Goal: Task Accomplishment & Management: Manage account settings

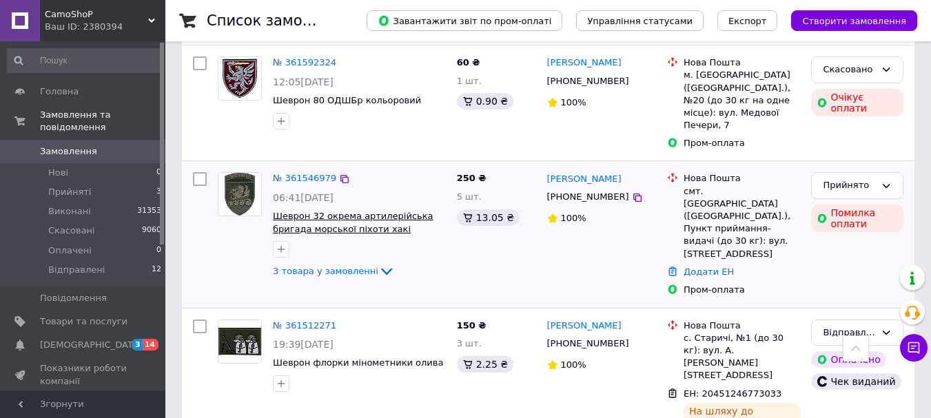
scroll to position [413, 0]
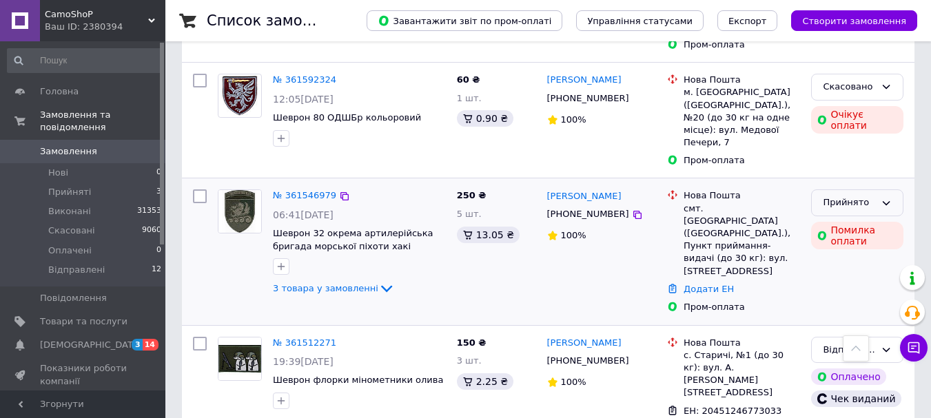
click at [865, 196] on div "Прийнято" at bounding box center [849, 203] width 52 height 14
click at [858, 245] on li "Скасовано" at bounding box center [857, 257] width 91 height 25
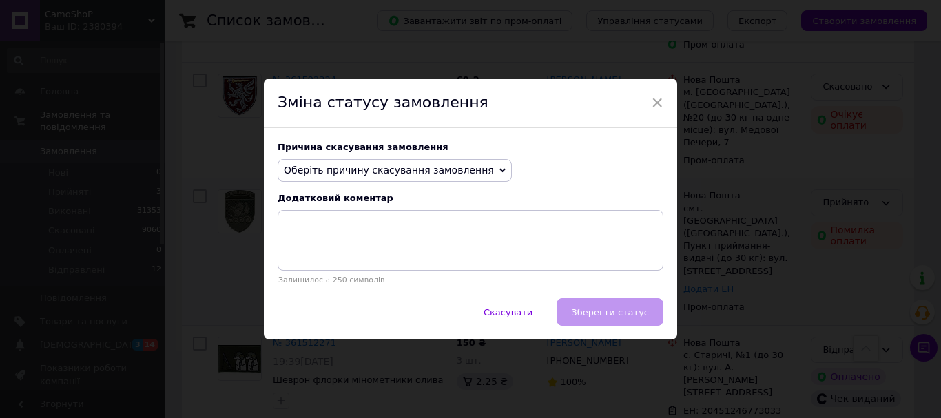
click at [440, 176] on span "Оберіть причину скасування замовлення" at bounding box center [389, 170] width 210 height 11
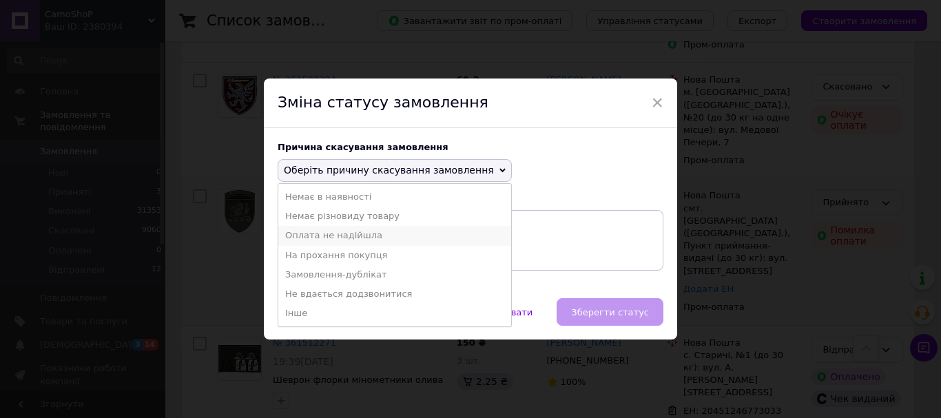
click at [349, 235] on li "Оплата не надійшла" at bounding box center [394, 235] width 233 height 19
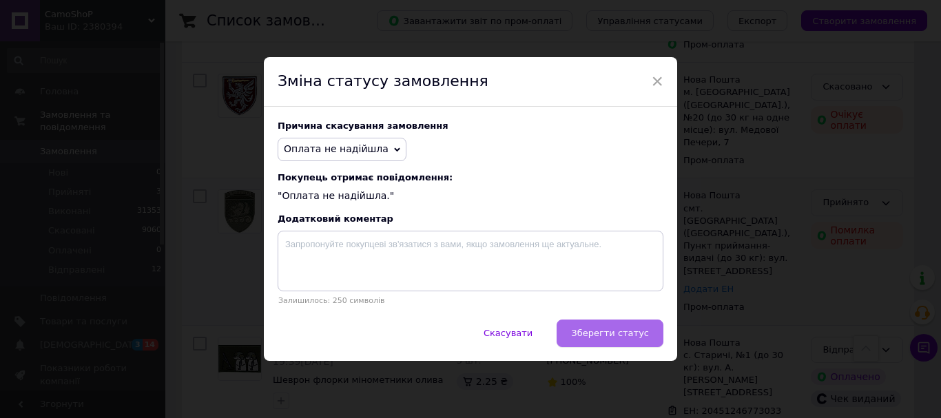
click at [619, 329] on span "Зберегти статус" at bounding box center [610, 333] width 78 height 10
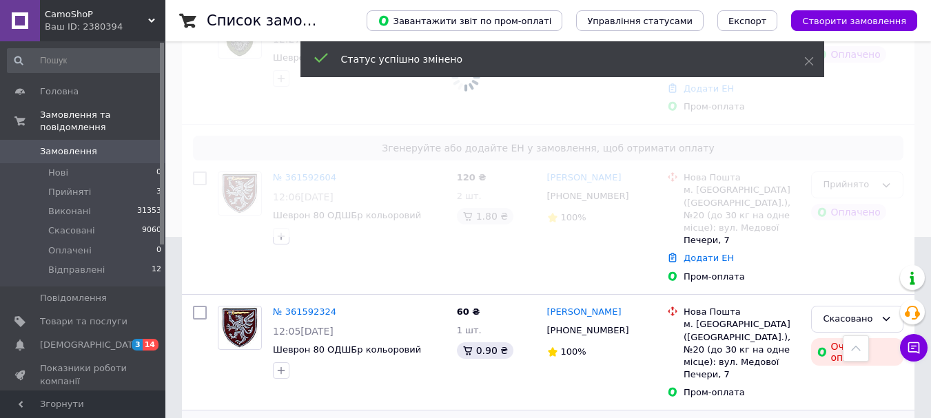
scroll to position [138, 0]
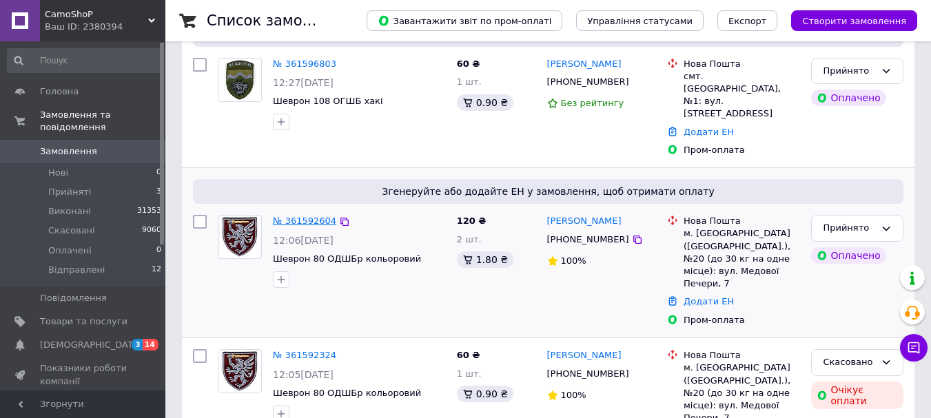
click at [304, 216] on link "№ 361592604" at bounding box center [304, 221] width 63 height 10
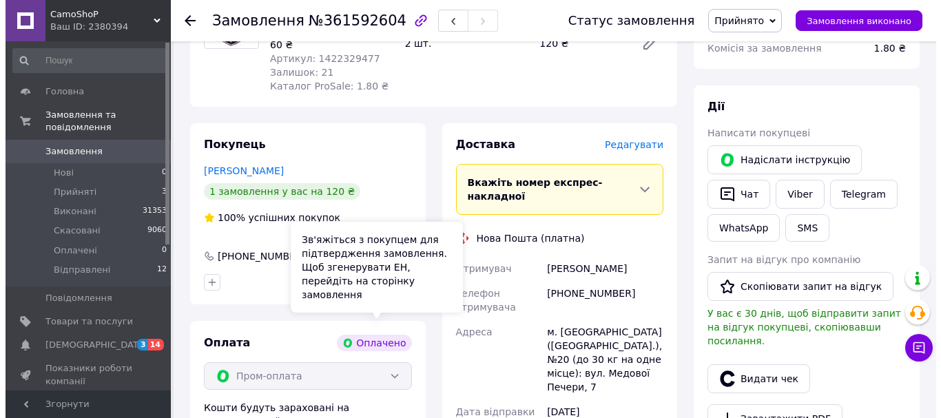
scroll to position [138, 0]
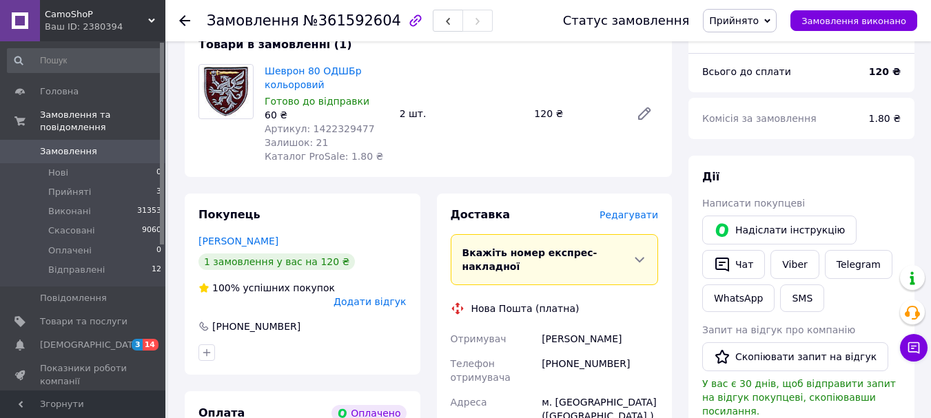
click at [647, 220] on span "Редагувати" at bounding box center [628, 214] width 59 height 11
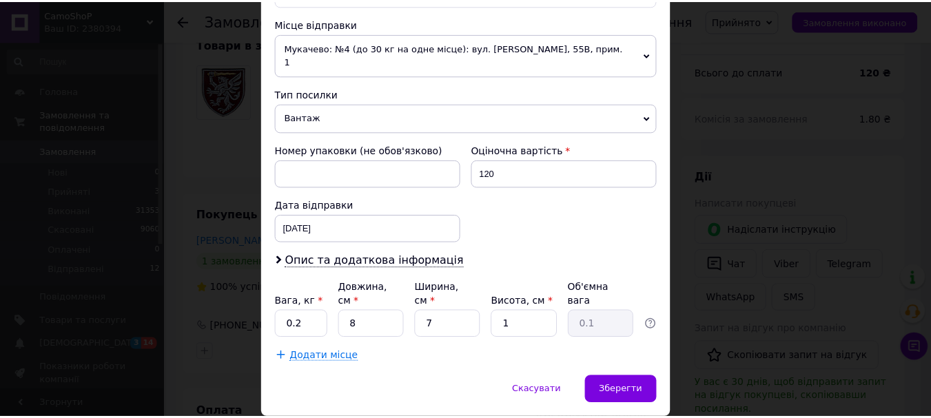
scroll to position [482, 0]
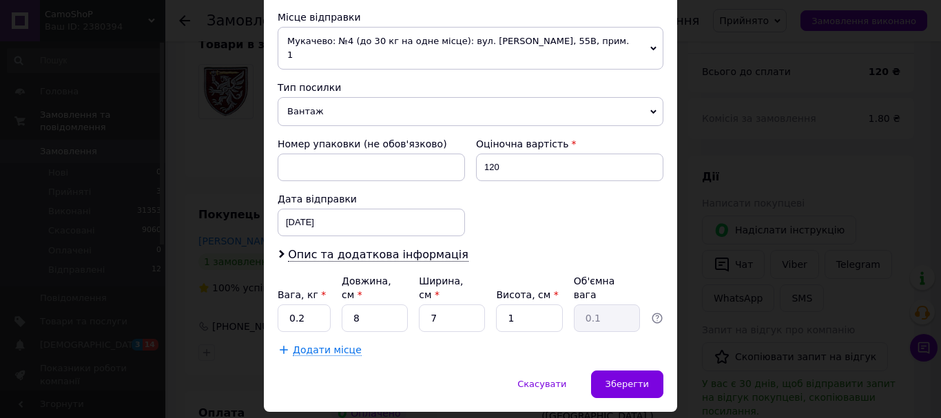
drag, startPoint x: 349, startPoint y: 92, endPoint x: 345, endPoint y: 132, distance: 39.5
click at [351, 97] on span "Вантаж" at bounding box center [471, 111] width 386 height 29
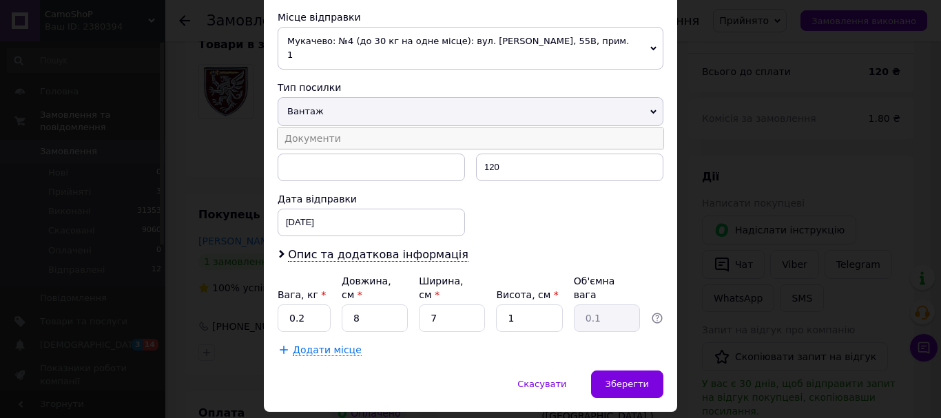
click at [336, 132] on li "Документи" at bounding box center [471, 138] width 386 height 21
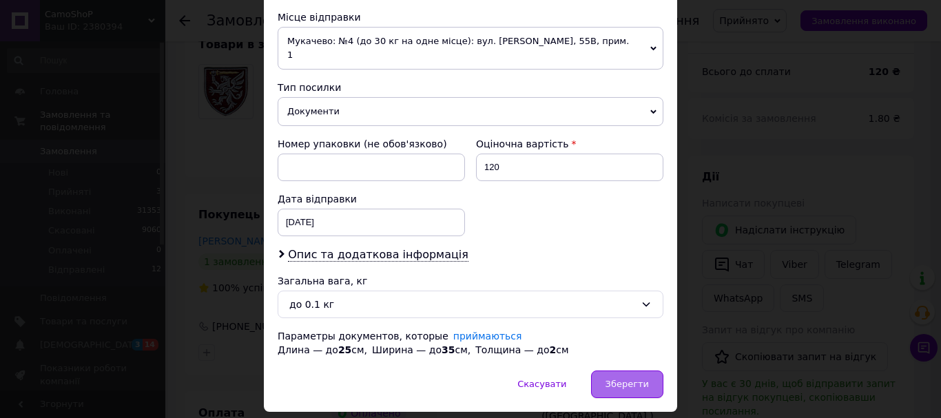
click at [633, 377] on div "Зберегти" at bounding box center [627, 385] width 72 height 28
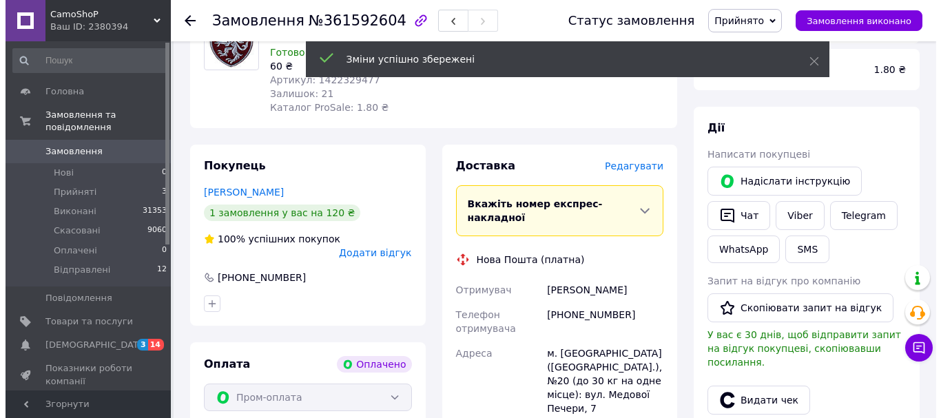
scroll to position [138, 0]
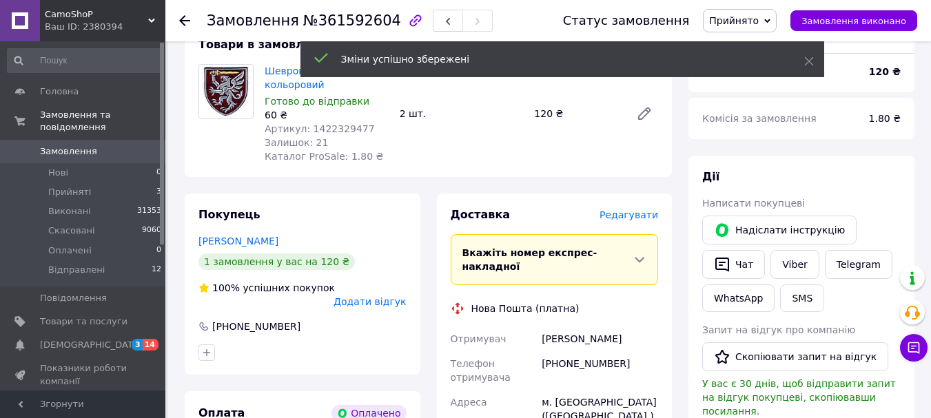
click at [631, 219] on span "Редагувати" at bounding box center [628, 214] width 59 height 11
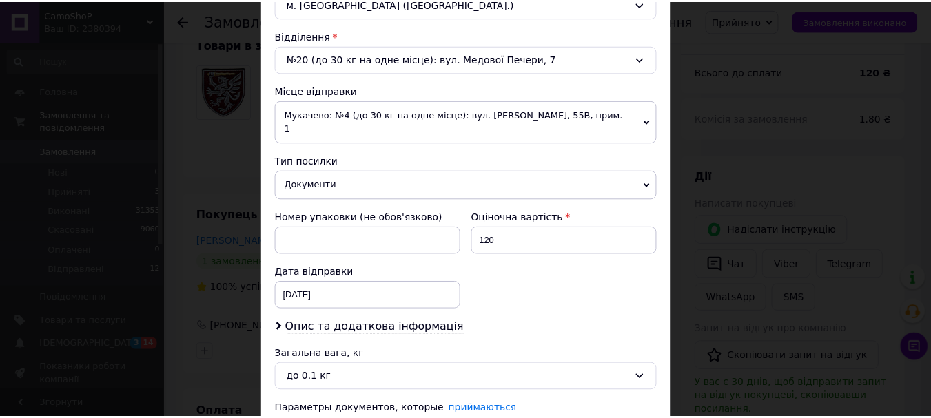
scroll to position [482, 0]
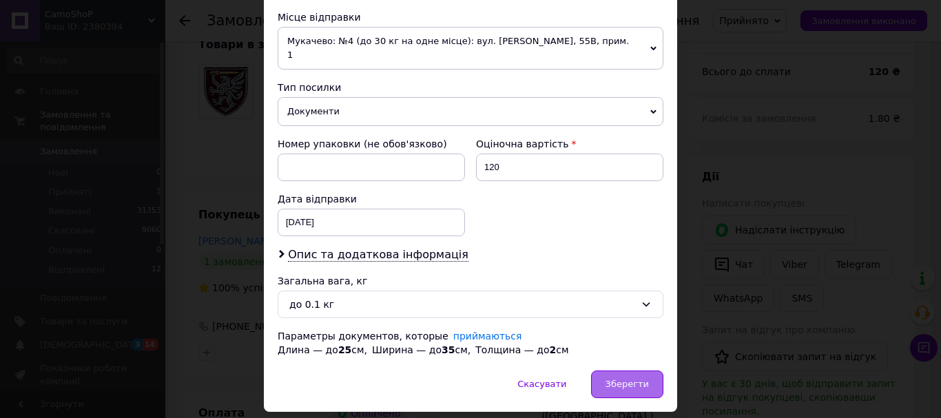
click at [630, 379] on span "Зберегти" at bounding box center [627, 384] width 43 height 10
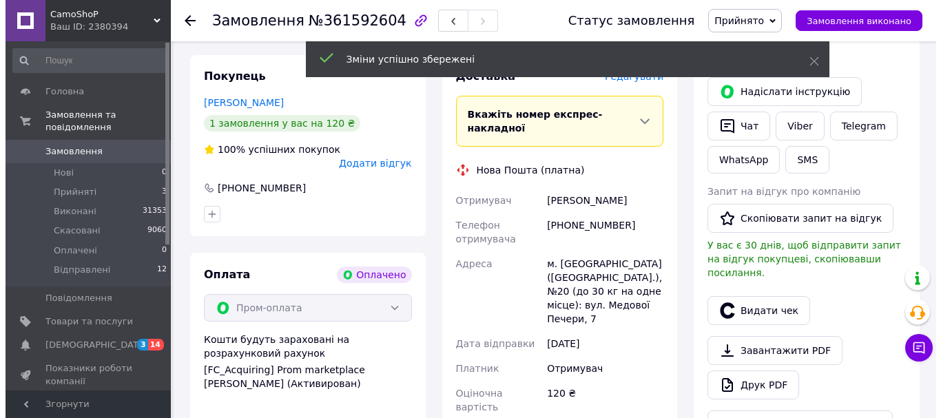
scroll to position [413, 0]
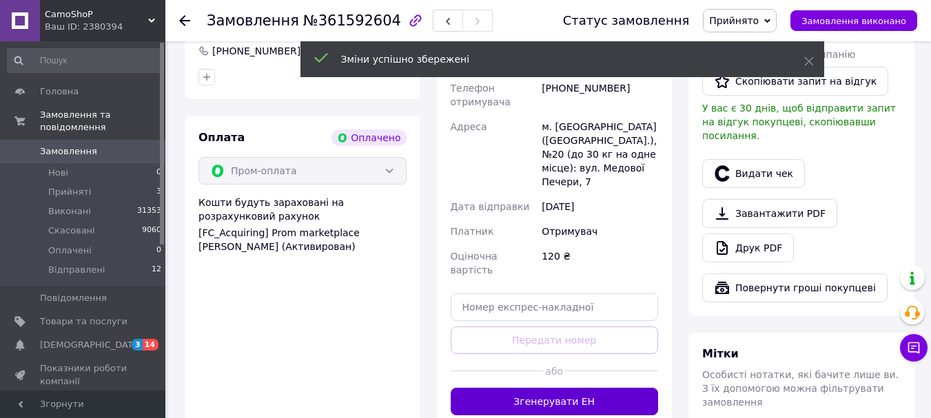
click at [562, 388] on button "Згенерувати ЕН" at bounding box center [555, 402] width 208 height 28
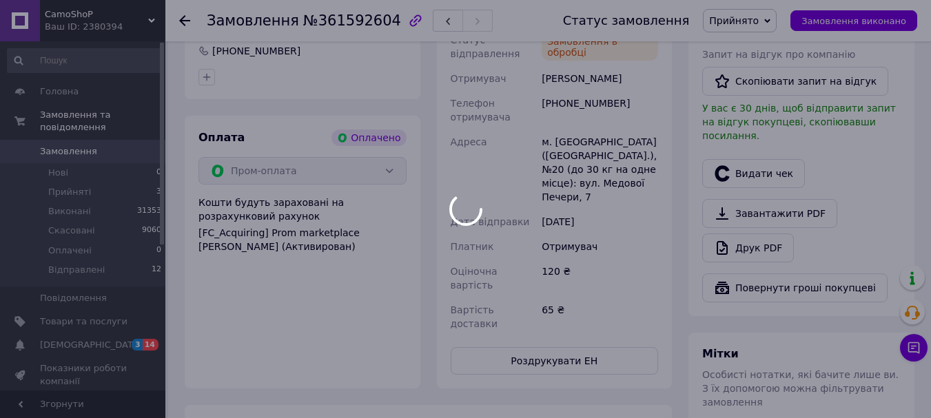
click at [764, 159] on div at bounding box center [465, 209] width 931 height 418
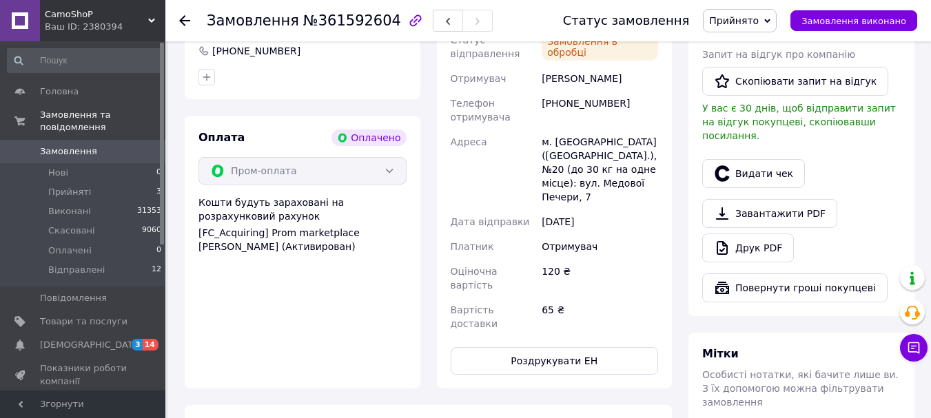
click at [764, 159] on button "Видати чек" at bounding box center [753, 173] width 103 height 29
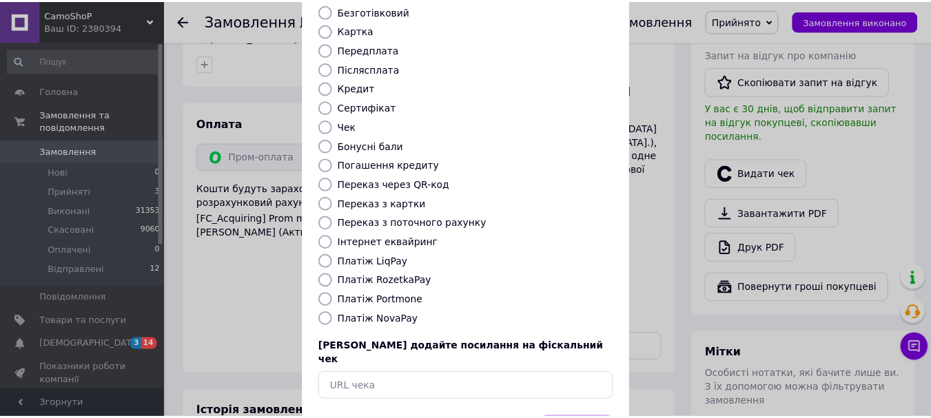
scroll to position [174, 0]
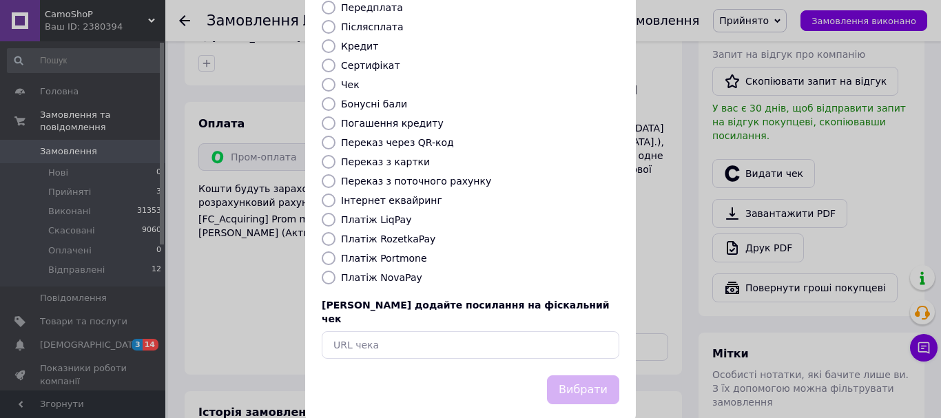
click at [391, 234] on label "Платіж RozetkaPay" at bounding box center [388, 239] width 94 height 11
click at [336, 232] on input "Платіж RozetkaPay" at bounding box center [329, 239] width 14 height 14
radio input "true"
click at [584, 376] on button "Вибрати" at bounding box center [583, 391] width 72 height 30
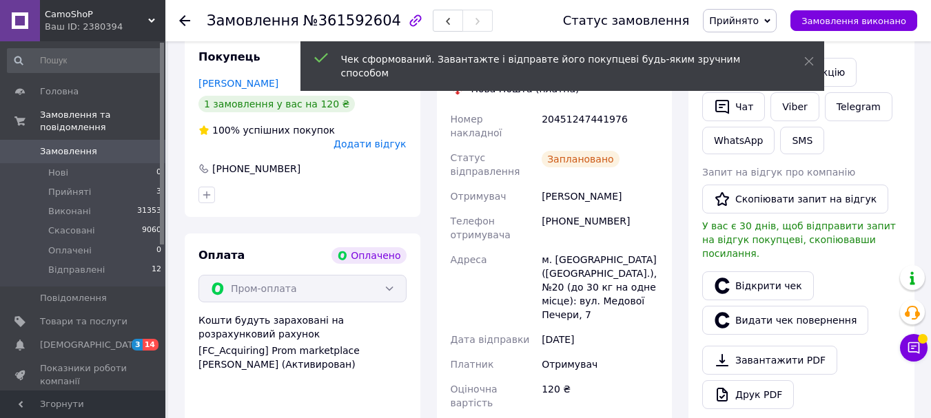
scroll to position [276, 0]
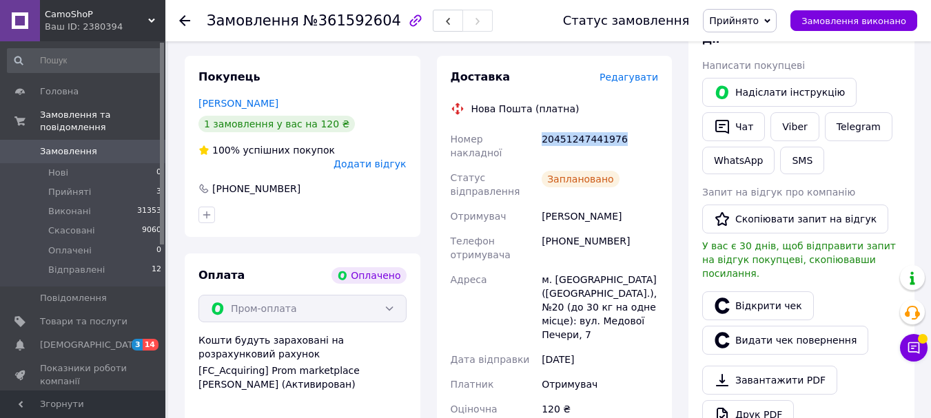
drag, startPoint x: 629, startPoint y: 138, endPoint x: 537, endPoint y: 140, distance: 92.3
click at [537, 140] on div "Номер накладної 20451247441976 Статус відправлення Заплановано Отримувач [PERSO…" at bounding box center [555, 300] width 214 height 347
copy div "Номер накладної 20451247441976"
click at [743, 130] on button "Чат" at bounding box center [733, 126] width 63 height 29
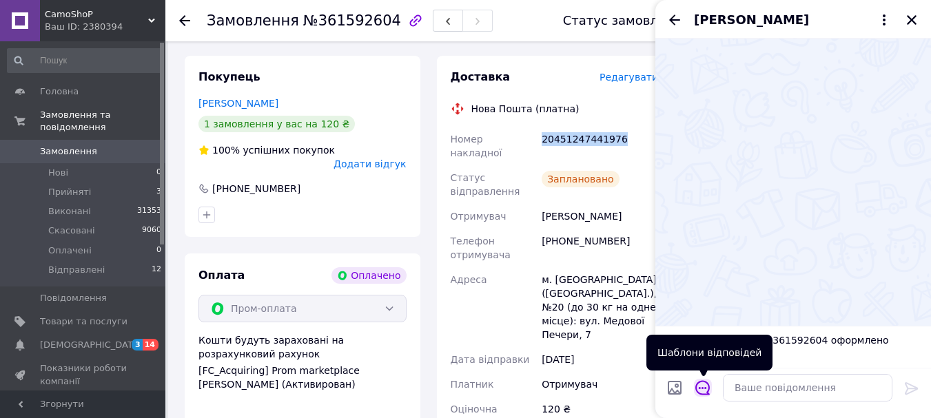
click at [705, 385] on icon "Відкрити шаблони відповідей" at bounding box center [702, 387] width 15 height 15
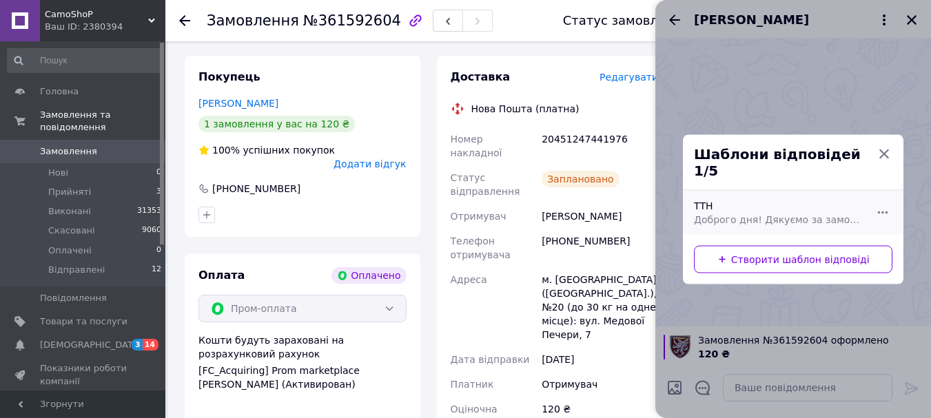
click at [720, 212] on span "Доброго дня! Дякуємо за замовлення! Відправлення шевронів буде сьогодні по ттн …" at bounding box center [778, 219] width 168 height 14
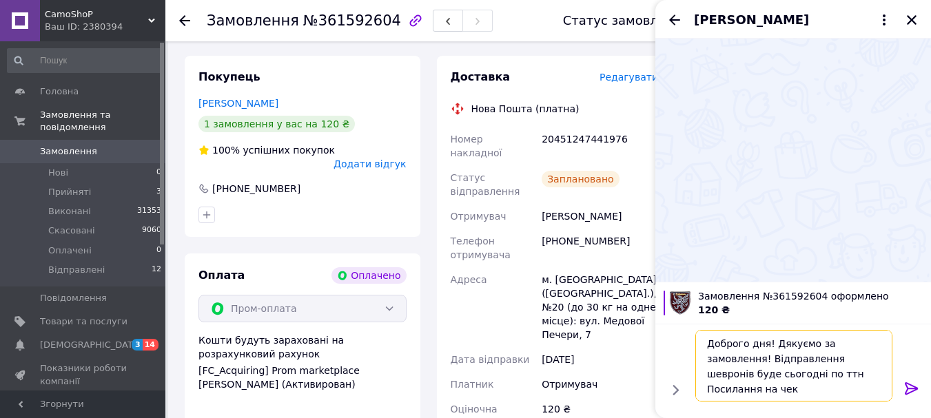
click at [758, 370] on textarea "Доброго дня! Дякуємо за замовлення! Відправлення шевронів буде сьогодні по ттн …" at bounding box center [793, 366] width 197 height 72
paste textarea "20451247441976"
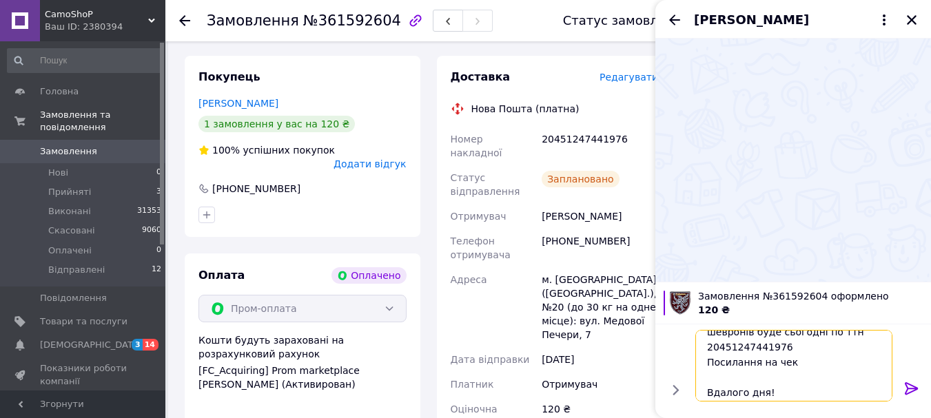
scroll to position [47, 0]
click at [816, 356] on textarea "Доброго дня! Дякуємо за замовлення! Відправлення шевронів буде сьогодні по ттн …" at bounding box center [793, 366] width 197 height 72
paste textarea "[URL][DOMAIN_NAME]"
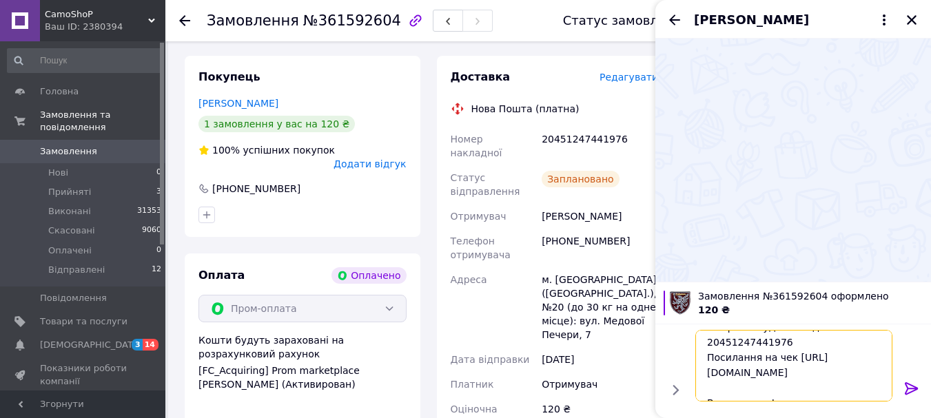
scroll to position [32, 0]
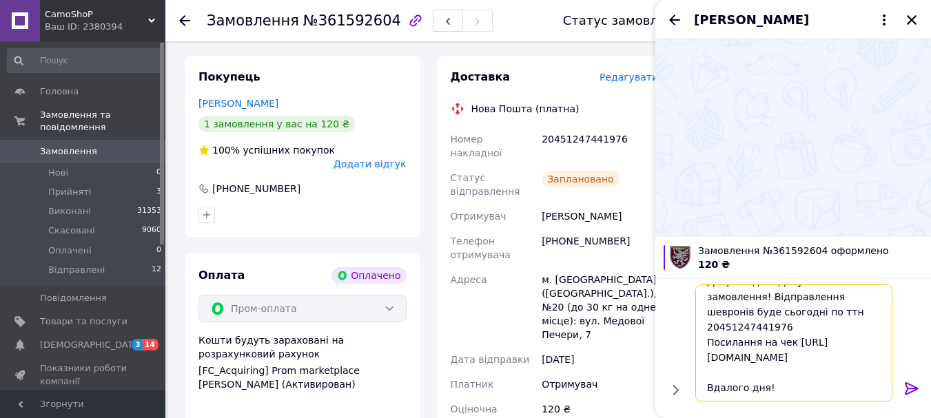
type textarea "Доброго дня! Дякуємо за замовлення! Відправлення шевронів буде сьогодні по ттн …"
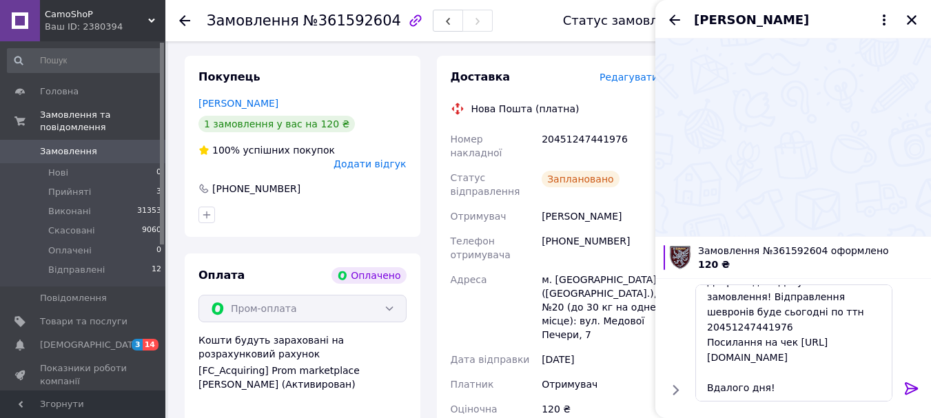
click at [915, 389] on icon at bounding box center [911, 388] width 13 height 12
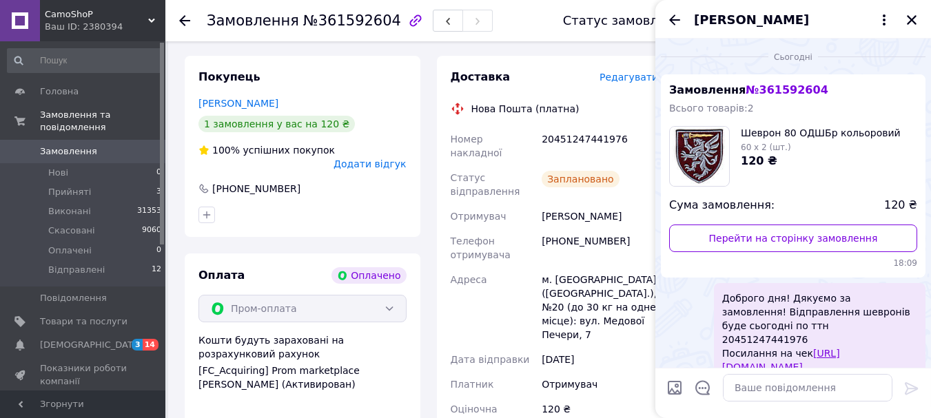
scroll to position [0, 0]
click at [912, 19] on icon "Закрити" at bounding box center [911, 20] width 12 height 12
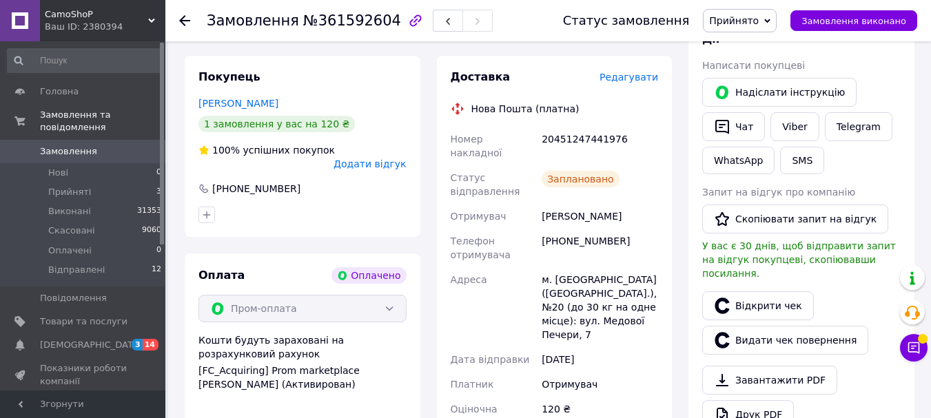
click at [772, 22] on span "Прийнято" at bounding box center [740, 20] width 74 height 23
click at [750, 114] on li "Відправлені" at bounding box center [739, 110] width 72 height 21
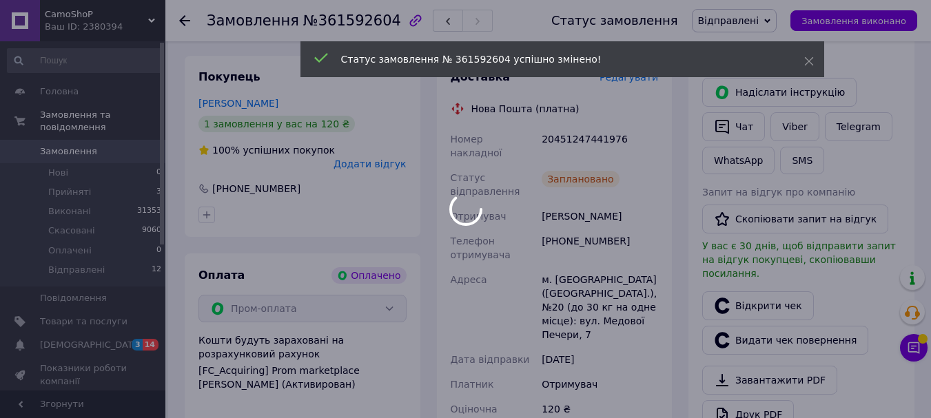
click at [96, 179] on div at bounding box center [465, 209] width 931 height 418
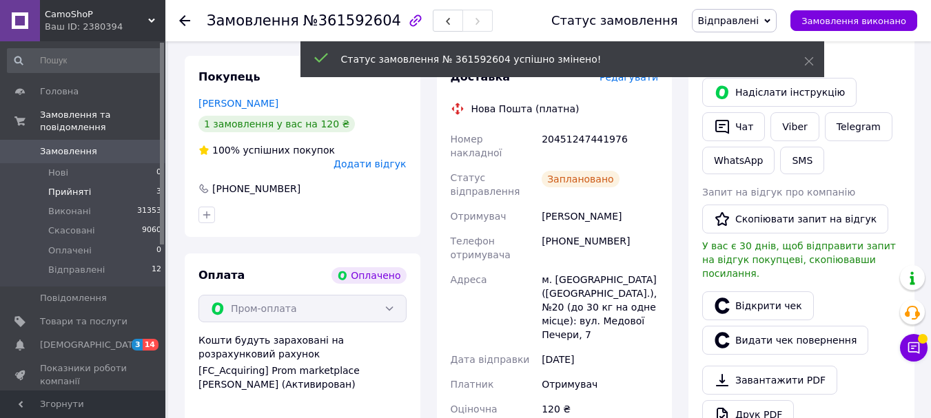
click at [65, 186] on span "Прийняті" at bounding box center [69, 192] width 43 height 12
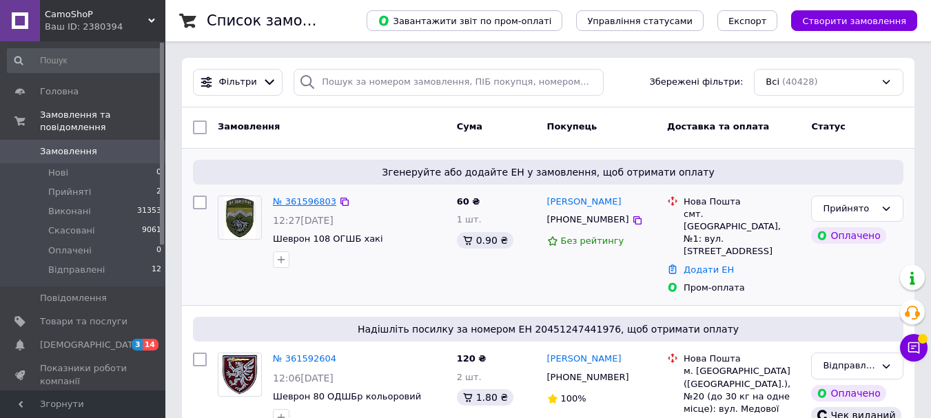
click at [296, 202] on link "№ 361596803" at bounding box center [304, 201] width 63 height 10
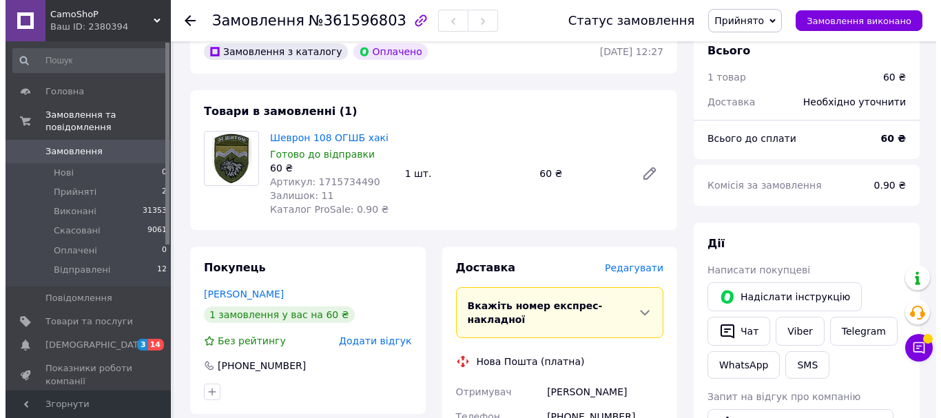
scroll to position [207, 0]
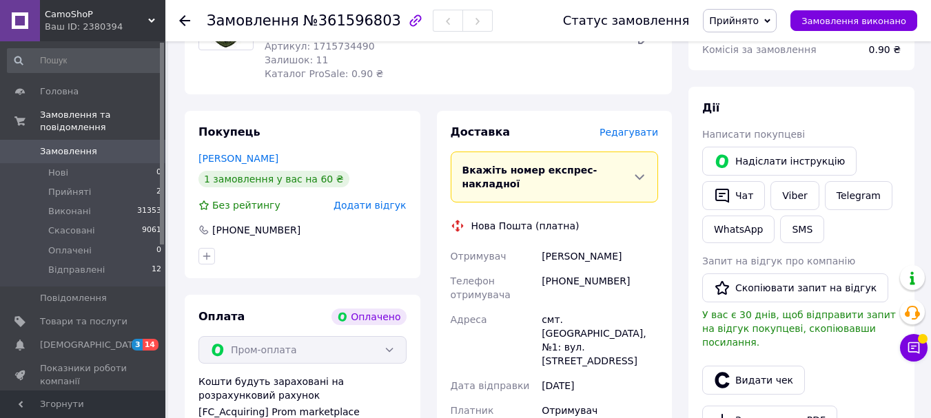
click at [639, 136] on span "Редагувати" at bounding box center [628, 132] width 59 height 11
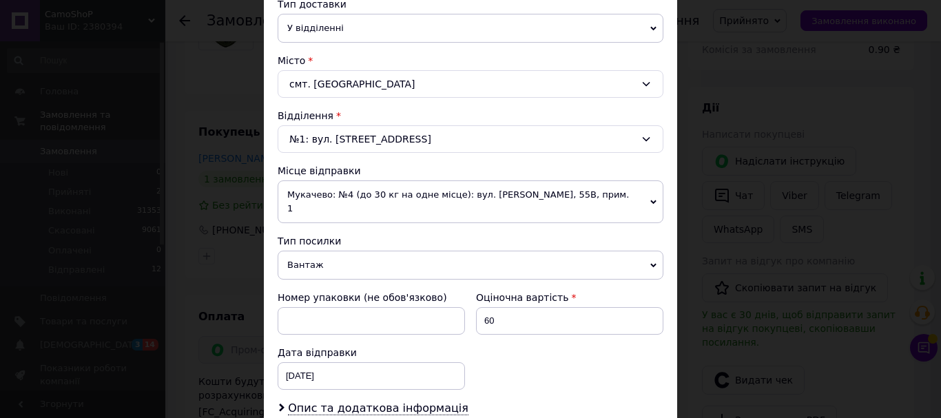
scroll to position [413, 0]
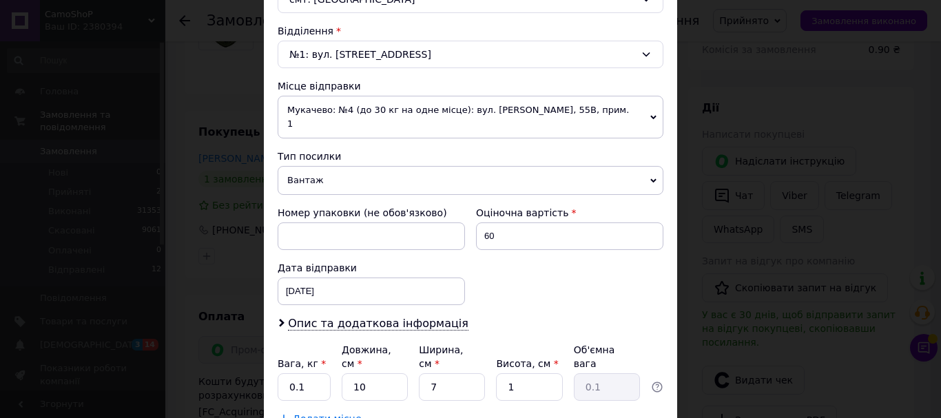
click at [315, 166] on span "Вантаж" at bounding box center [471, 180] width 386 height 29
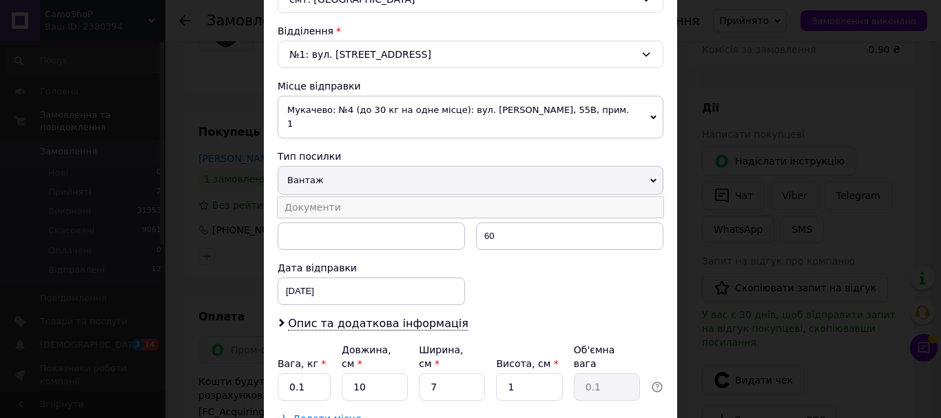
click at [324, 197] on li "Документи" at bounding box center [471, 207] width 386 height 21
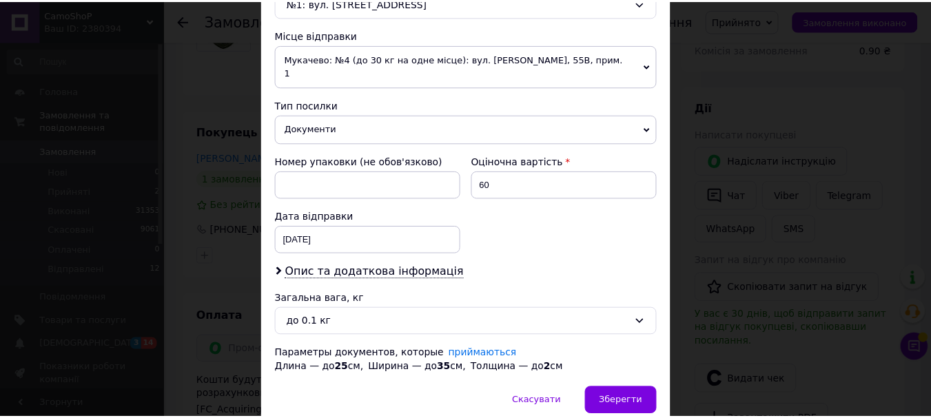
scroll to position [511, 0]
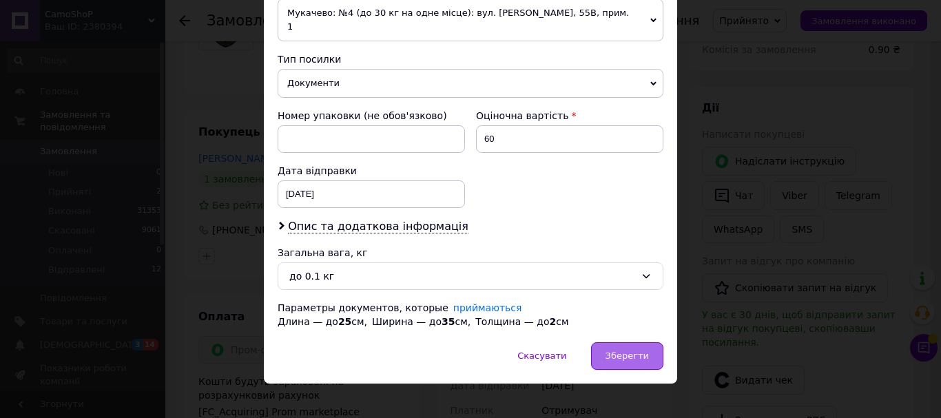
click at [625, 351] on span "Зберегти" at bounding box center [627, 356] width 43 height 10
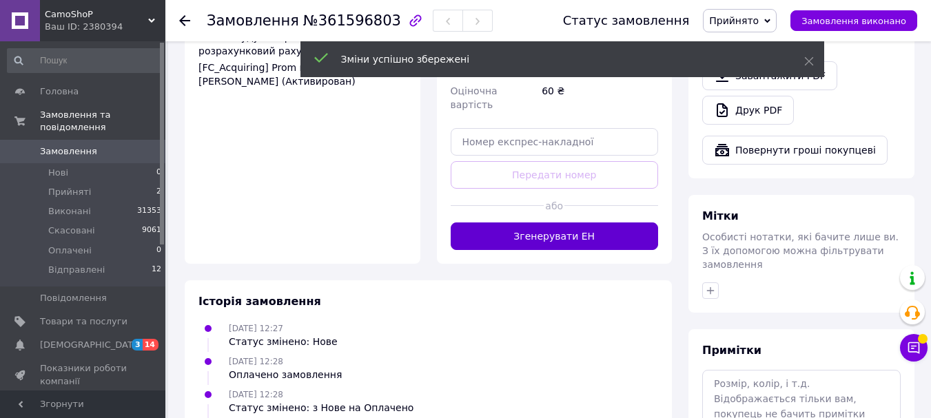
click at [591, 223] on button "Згенерувати ЕН" at bounding box center [555, 237] width 208 height 28
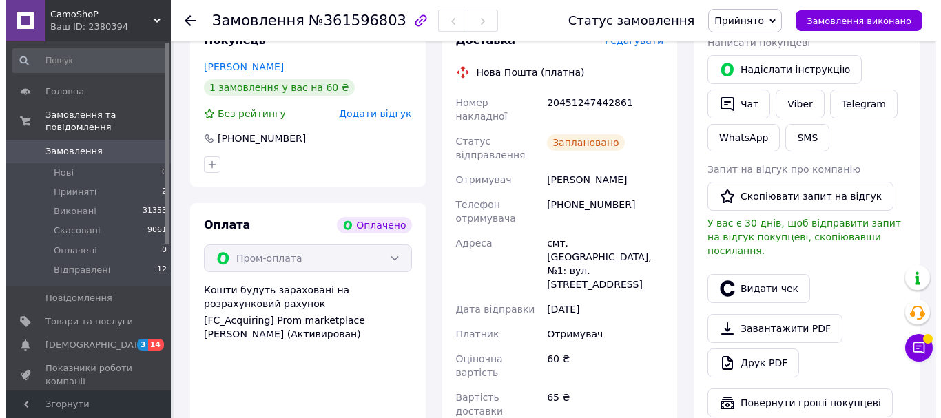
scroll to position [276, 0]
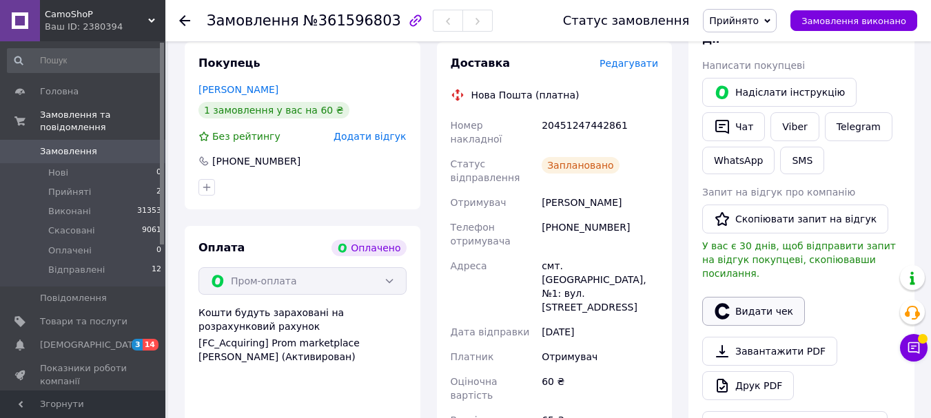
click at [743, 303] on button "Видати чек" at bounding box center [753, 311] width 103 height 29
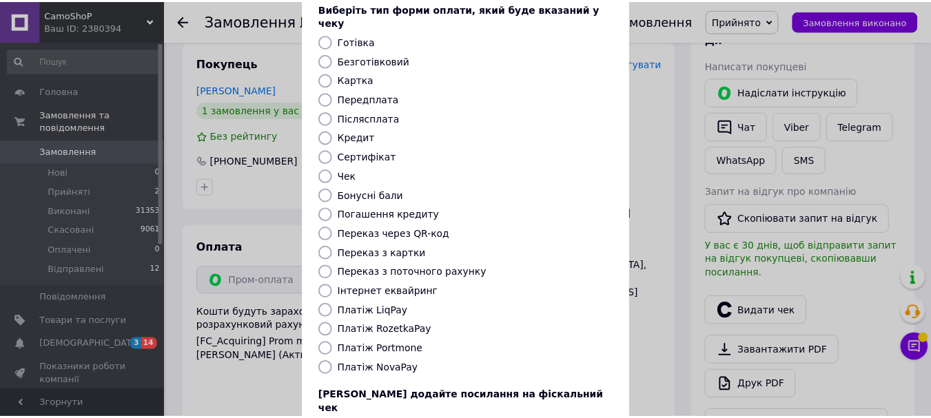
scroll to position [138, 0]
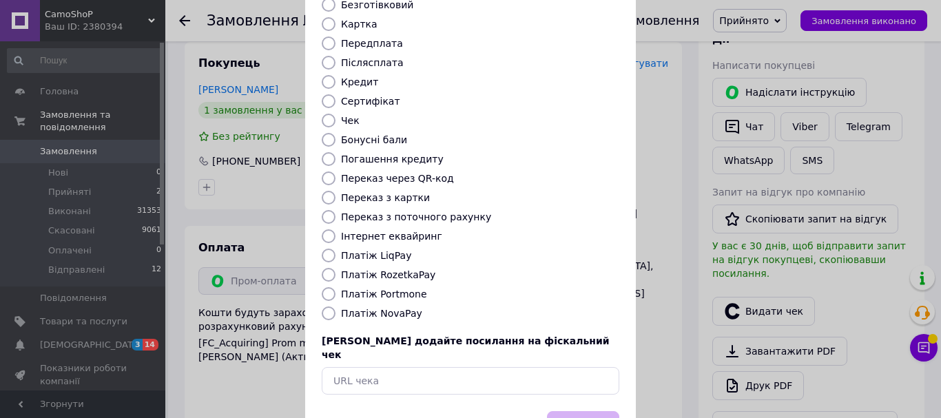
click at [390, 269] on label "Платіж RozetkaPay" at bounding box center [388, 274] width 94 height 11
click at [336, 268] on input "Платіж RozetkaPay" at bounding box center [329, 275] width 14 height 14
radio input "true"
click at [594, 411] on button "Вибрати" at bounding box center [583, 426] width 72 height 30
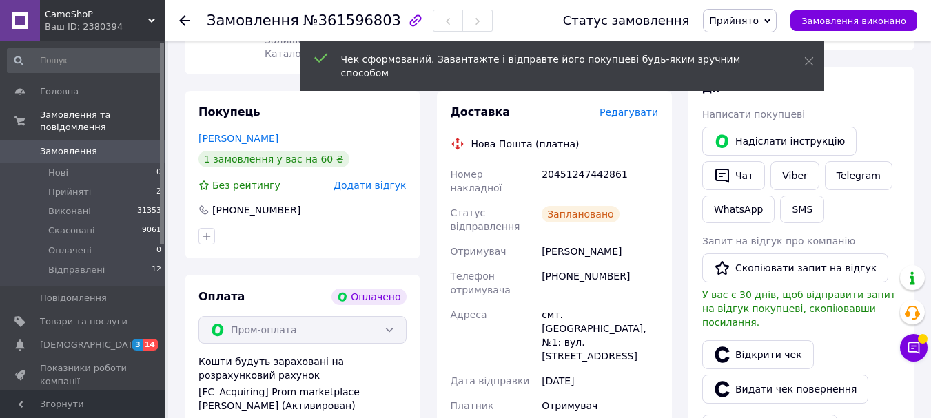
scroll to position [207, 0]
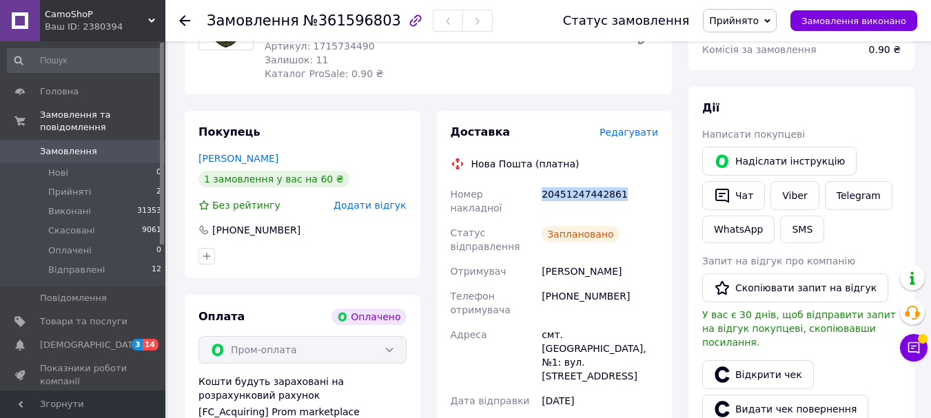
drag, startPoint x: 637, startPoint y: 194, endPoint x: 539, endPoint y: 203, distance: 98.3
click at [539, 203] on div "20451247442861" at bounding box center [600, 201] width 122 height 39
copy div "20451247442861"
click at [730, 197] on icon "button" at bounding box center [722, 195] width 17 height 17
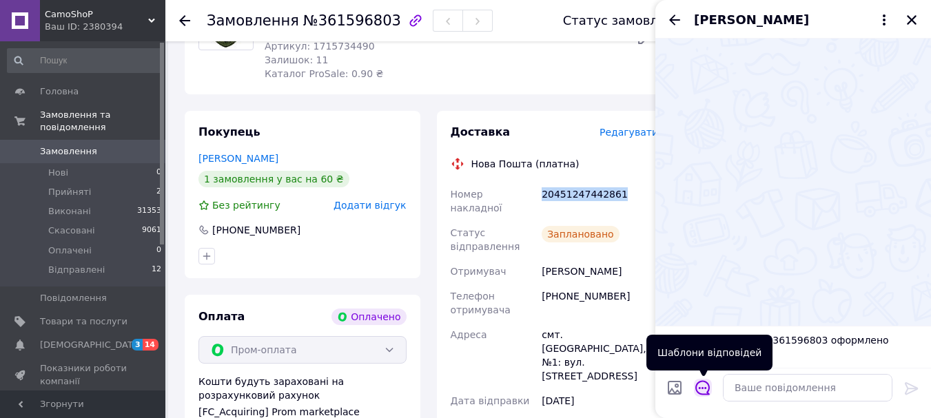
click at [706, 387] on icon "Відкрити шаблони відповідей" at bounding box center [702, 387] width 15 height 15
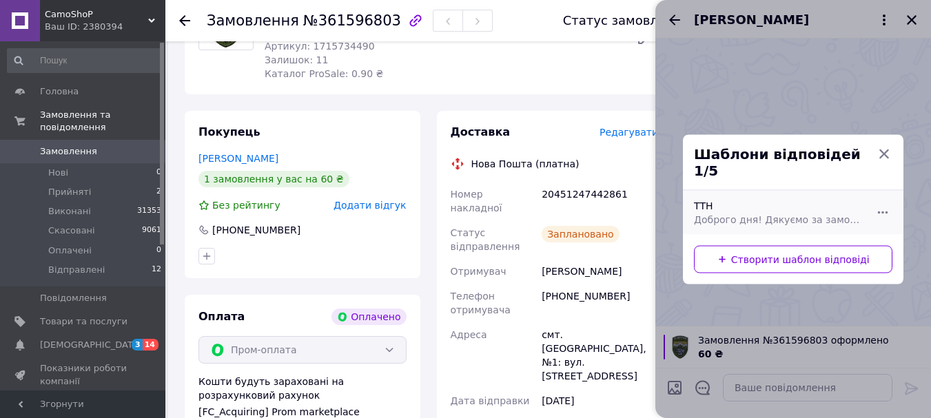
click at [741, 212] on span "Доброго дня! Дякуємо за замовлення! Відправлення шевронів буде сьогодні по ттн …" at bounding box center [778, 219] width 168 height 14
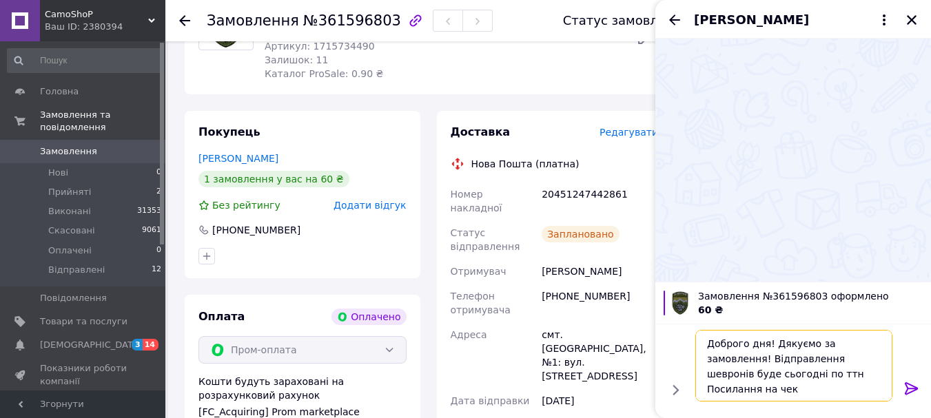
click at [739, 369] on textarea "Доброго дня! Дякуємо за замовлення! Відправлення шевронів буде сьогодні по ттн …" at bounding box center [793, 366] width 197 height 72
paste textarea "20451247442861"
click at [801, 392] on textarea "Доброго дня! Дякуємо за замовлення! Відправлення шевронів буде сьогодні по ттн …" at bounding box center [793, 366] width 197 height 72
paste textarea "[URL][DOMAIN_NAME]"
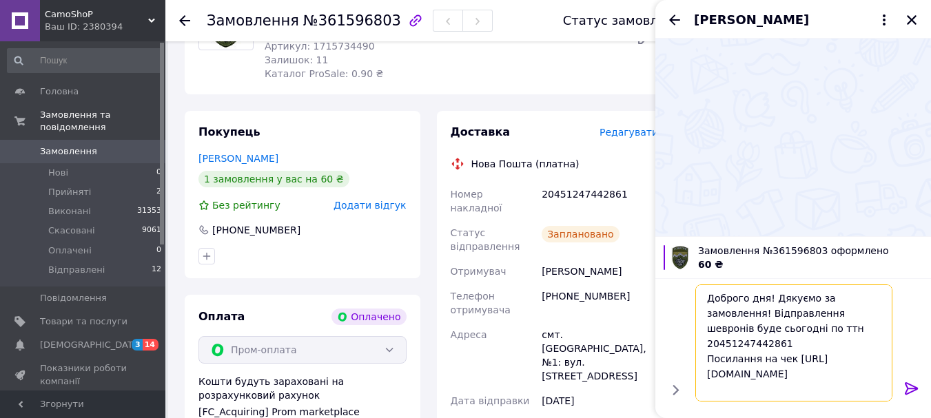
type textarea "Доброго дня! Дякуємо за замовлення! Відправлення шевронів буде сьогодні по ттн …"
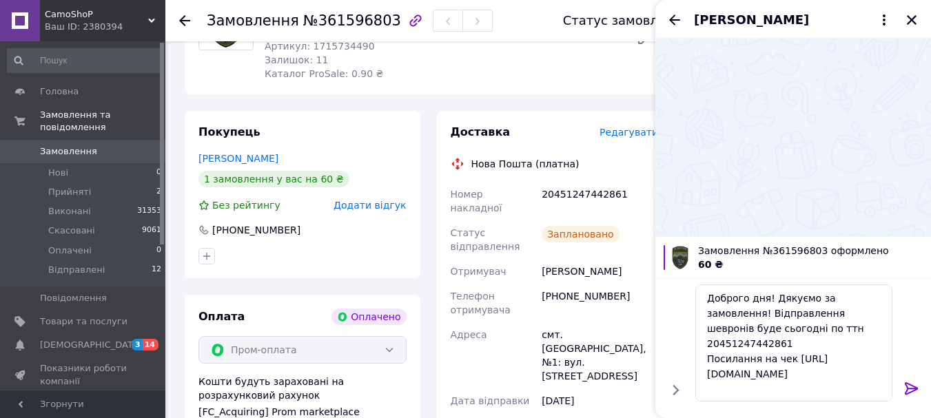
click at [915, 386] on icon at bounding box center [911, 388] width 13 height 12
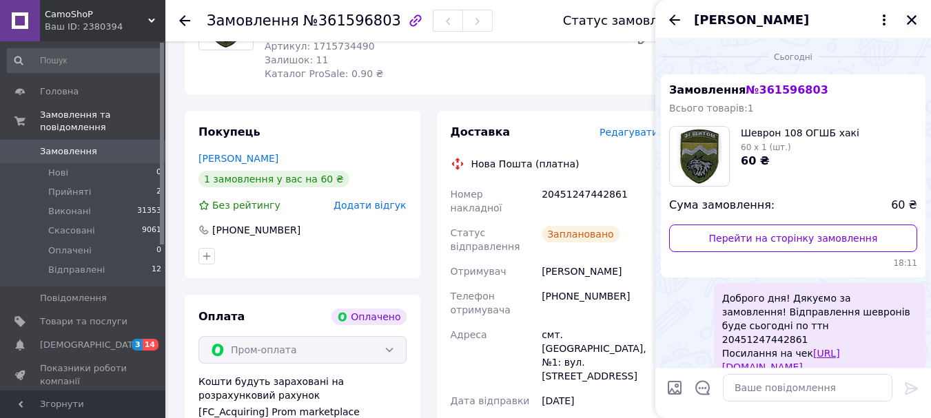
click at [911, 16] on icon "Закрити" at bounding box center [911, 20] width 12 height 12
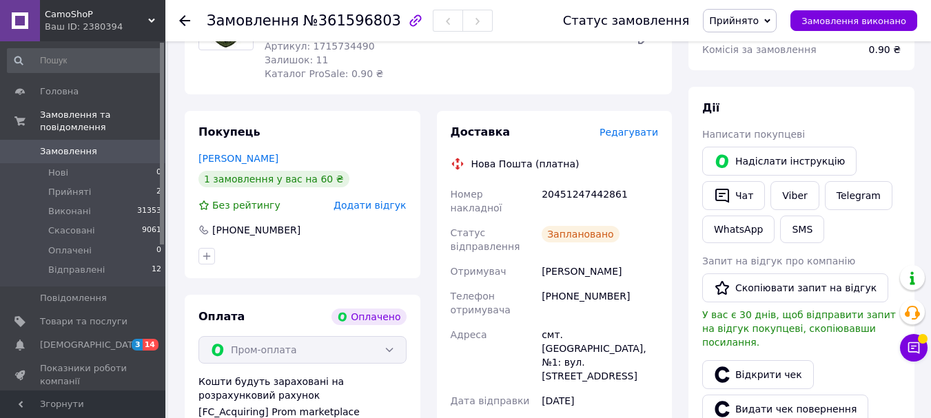
click at [777, 25] on span "Прийнято" at bounding box center [740, 20] width 74 height 23
click at [774, 111] on li "Відправлені" at bounding box center [739, 110] width 72 height 21
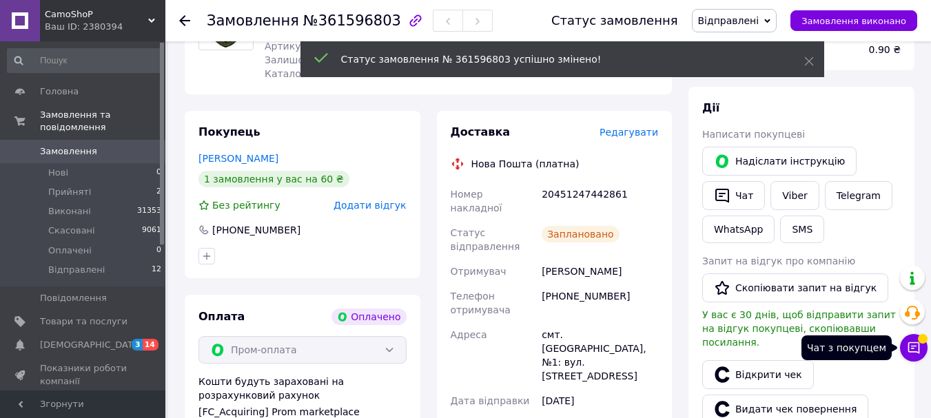
click at [915, 349] on icon at bounding box center [914, 348] width 14 height 14
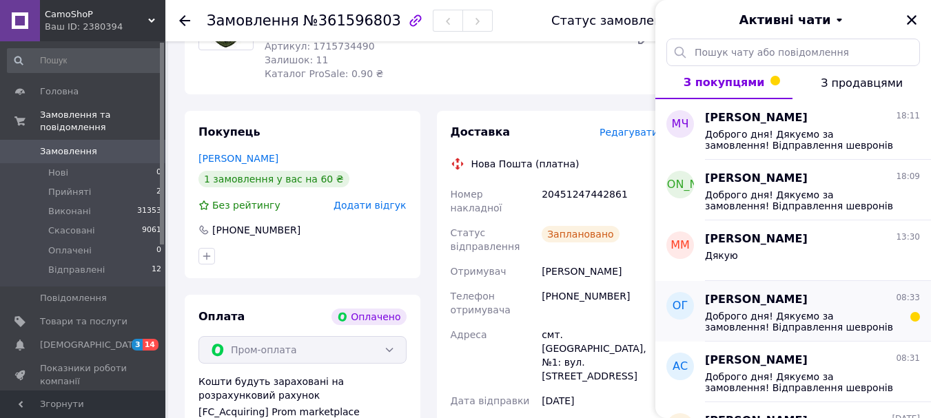
click at [812, 325] on span "Доброго дня! Дякуємо за замовлення! Відправлення шевронів буде сьогодні по ттн …" at bounding box center [803, 322] width 196 height 22
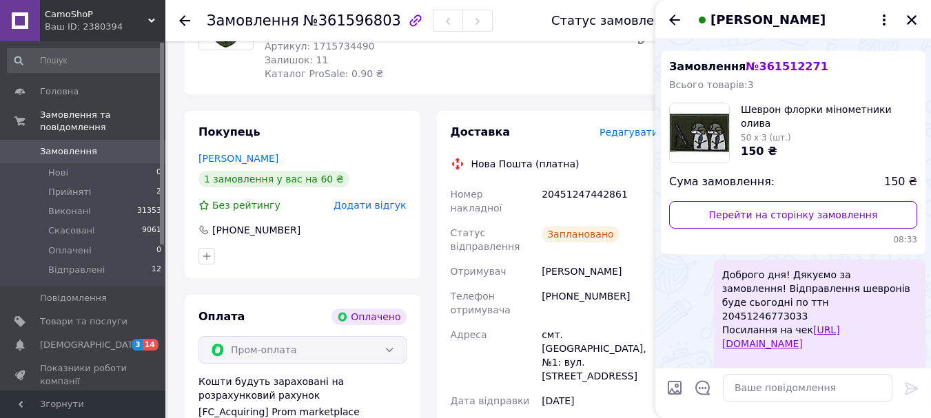
scroll to position [0, 0]
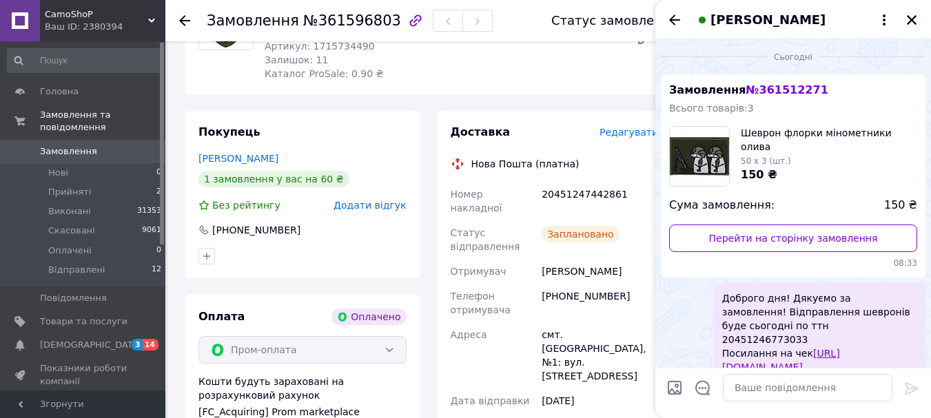
click at [913, 17] on icon "Закрити" at bounding box center [911, 20] width 12 height 12
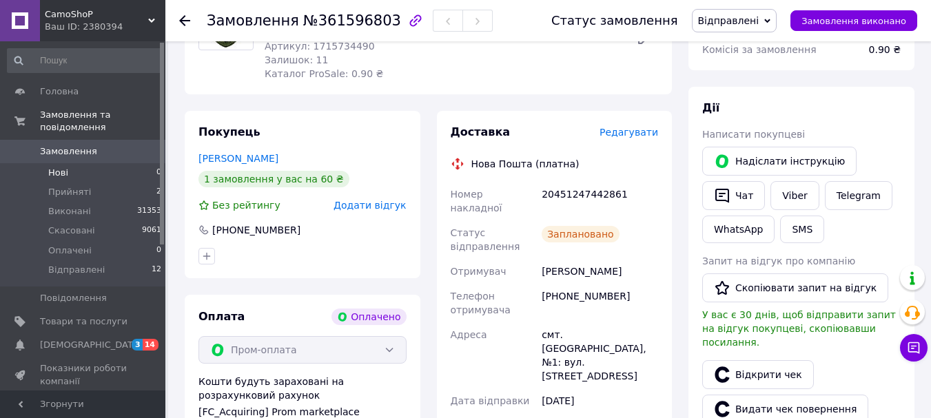
click at [92, 163] on li "Нові 0" at bounding box center [84, 172] width 169 height 19
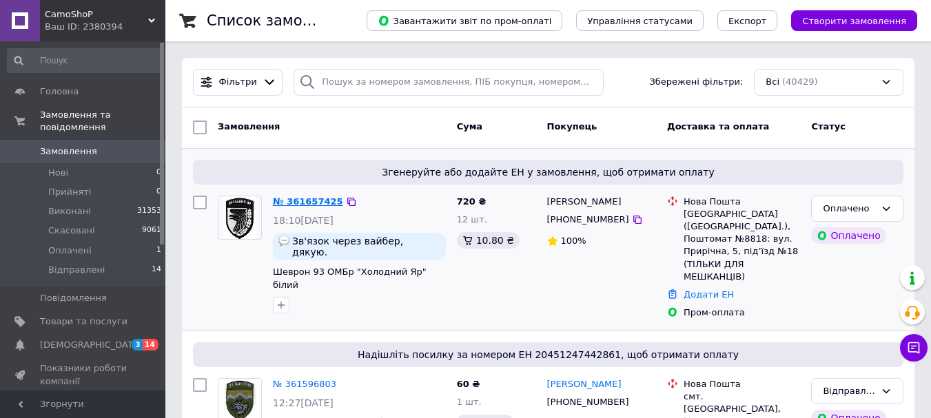
click at [302, 196] on link "№ 361657425" at bounding box center [308, 201] width 70 height 10
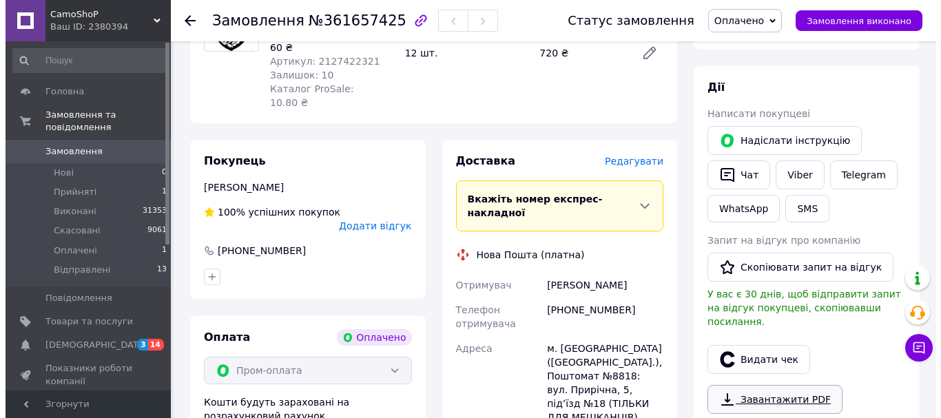
scroll to position [276, 0]
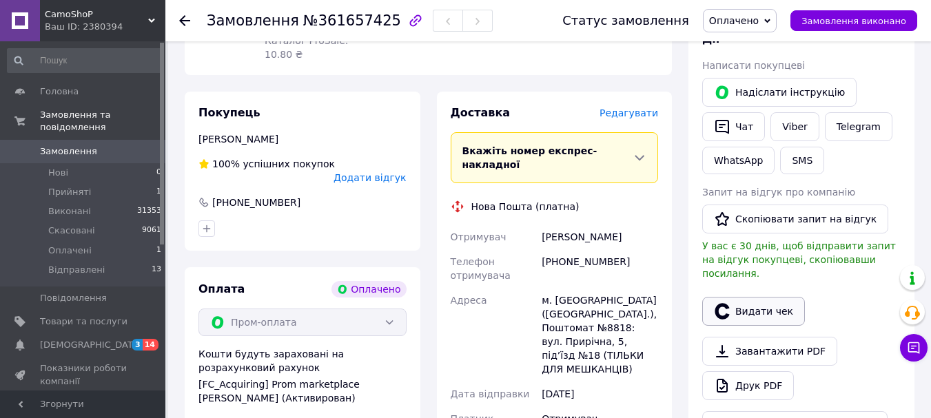
click at [759, 297] on button "Видати чек" at bounding box center [753, 311] width 103 height 29
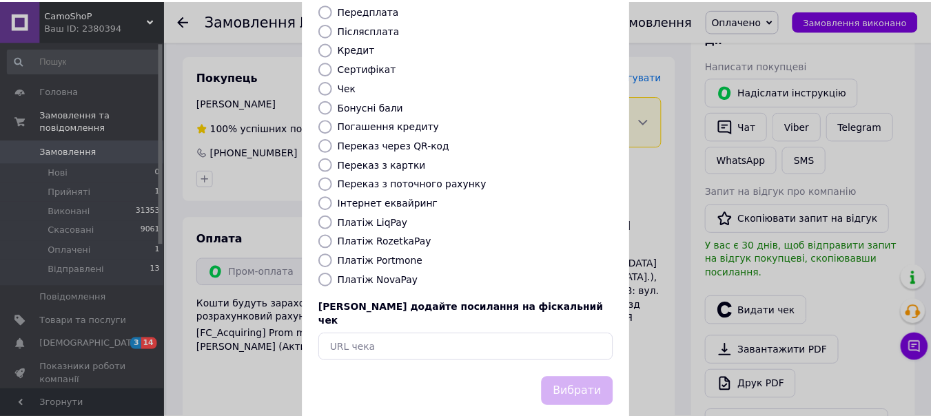
scroll to position [174, 0]
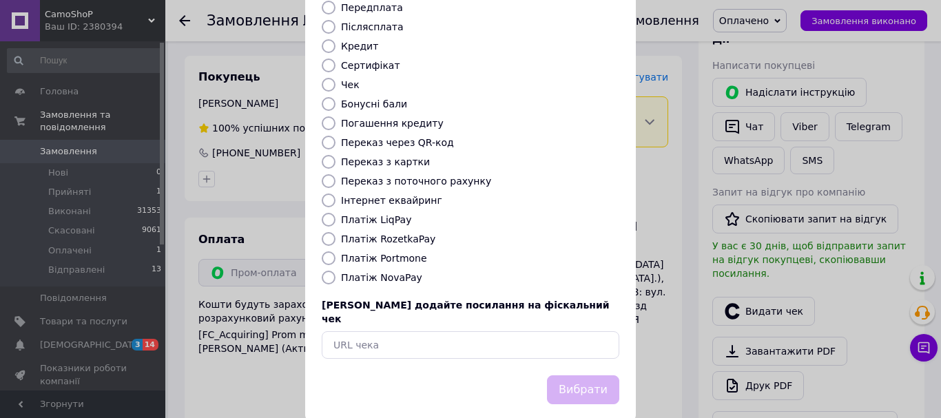
click at [368, 234] on label "Платіж RozetkaPay" at bounding box center [388, 239] width 94 height 11
click at [336, 232] on input "Платіж RozetkaPay" at bounding box center [329, 239] width 14 height 14
radio input "true"
click at [587, 376] on button "Вибрати" at bounding box center [583, 391] width 72 height 30
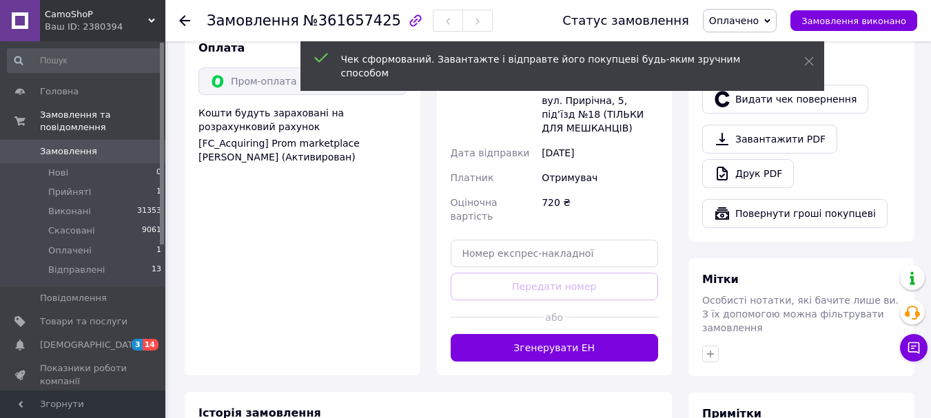
scroll to position [551, 0]
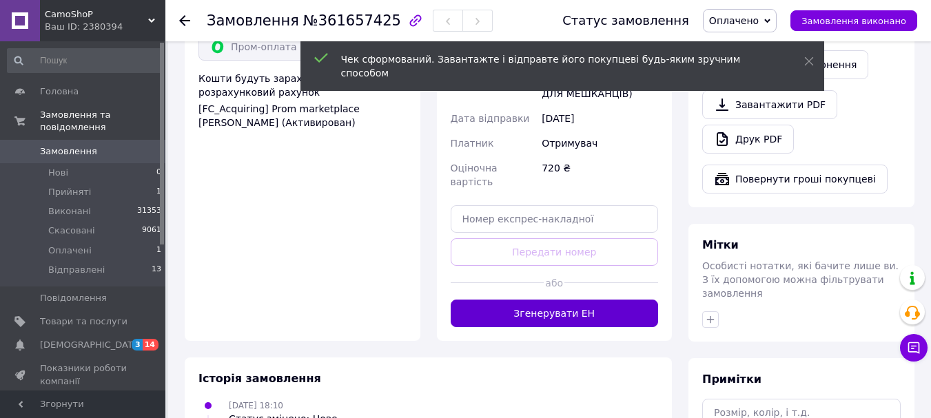
click at [569, 300] on button "Згенерувати ЕН" at bounding box center [555, 314] width 208 height 28
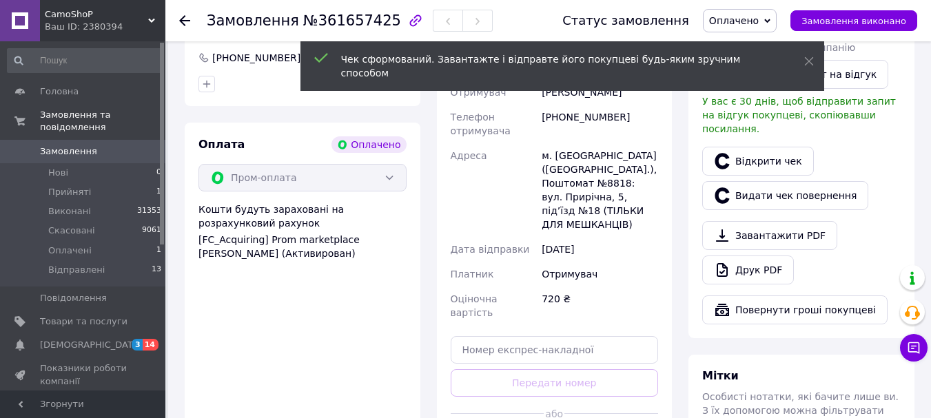
scroll to position [276, 0]
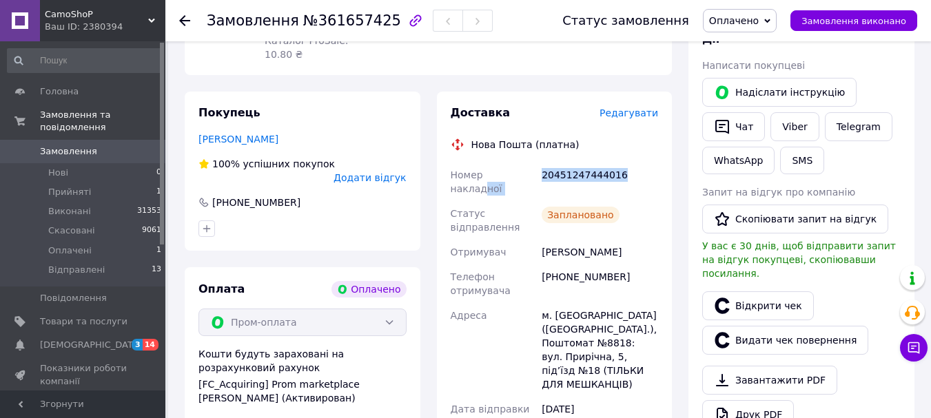
drag, startPoint x: 619, startPoint y: 137, endPoint x: 513, endPoint y: 138, distance: 105.4
click at [513, 163] on div "Номер накладної 20451247444016 Статус відправлення Заплановано Отримувач [PERSO…" at bounding box center [555, 343] width 214 height 361
click at [502, 169] on span "Номер накладної" at bounding box center [477, 181] width 52 height 25
drag, startPoint x: 606, startPoint y: 139, endPoint x: 543, endPoint y: 138, distance: 62.7
click at [543, 163] on div "20451247444016" at bounding box center [600, 182] width 122 height 39
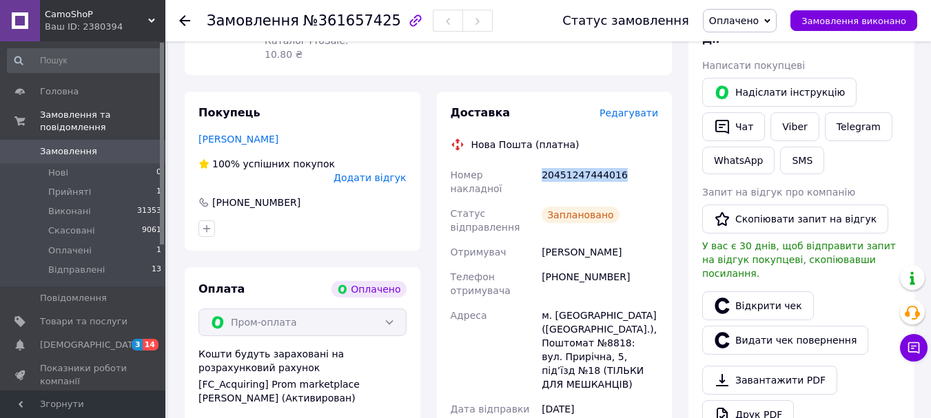
copy div "20451247444016"
click at [732, 129] on button "Чат" at bounding box center [733, 126] width 63 height 29
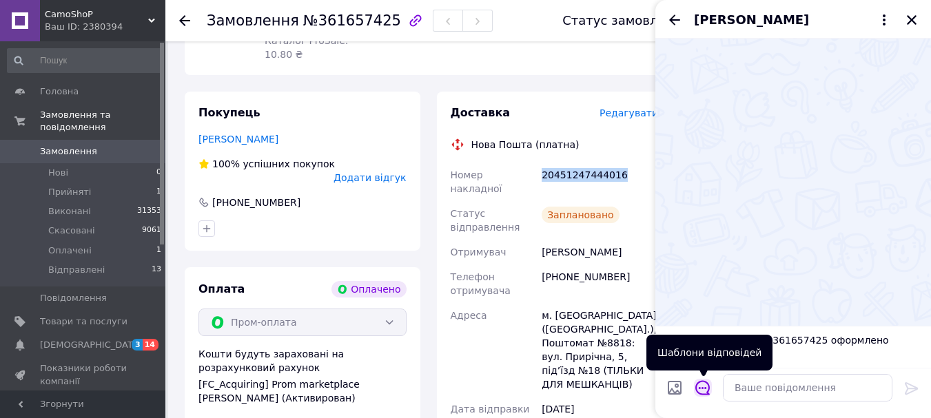
click at [703, 387] on icon "Відкрити шаблони відповідей" at bounding box center [702, 387] width 15 height 15
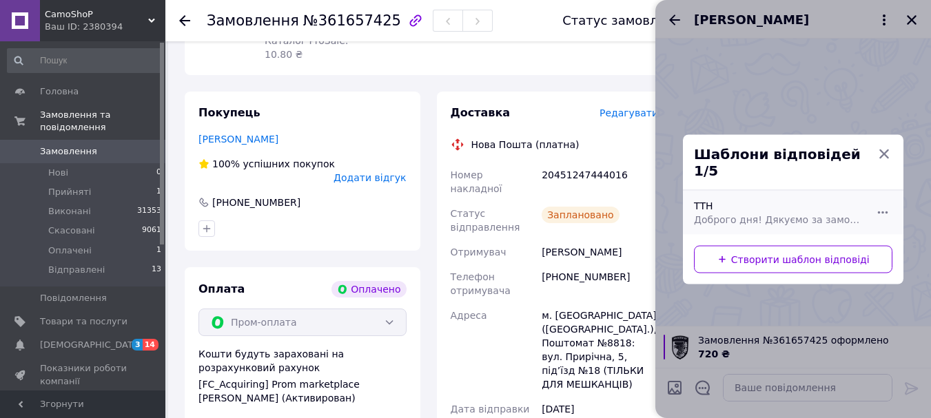
click at [761, 212] on span "Доброго дня! Дякуємо за замовлення! Відправлення шевронів буде сьогодні по ттн …" at bounding box center [778, 219] width 168 height 14
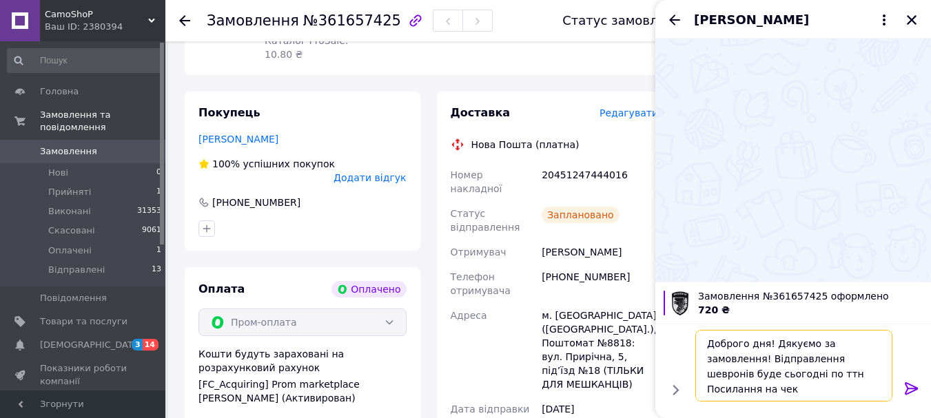
click at [759, 372] on textarea "Доброго дня! Дякуємо за замовлення! Відправлення шевронів буде сьогодні по ттн …" at bounding box center [793, 366] width 197 height 72
paste textarea "20451247444016"
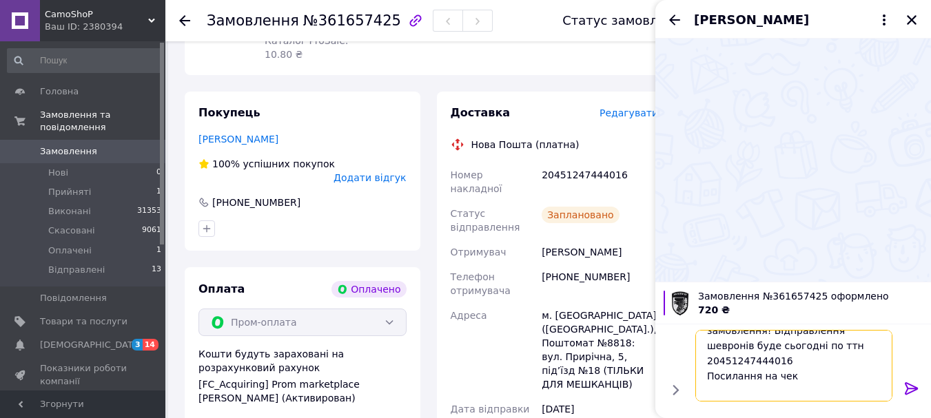
scroll to position [32, 0]
click at [802, 354] on textarea "Доброго дня! Дякуємо за замовлення! Відправлення шевронів буде сьогодні по ттн …" at bounding box center [793, 366] width 197 height 72
paste textarea "[URL][DOMAIN_NAME]"
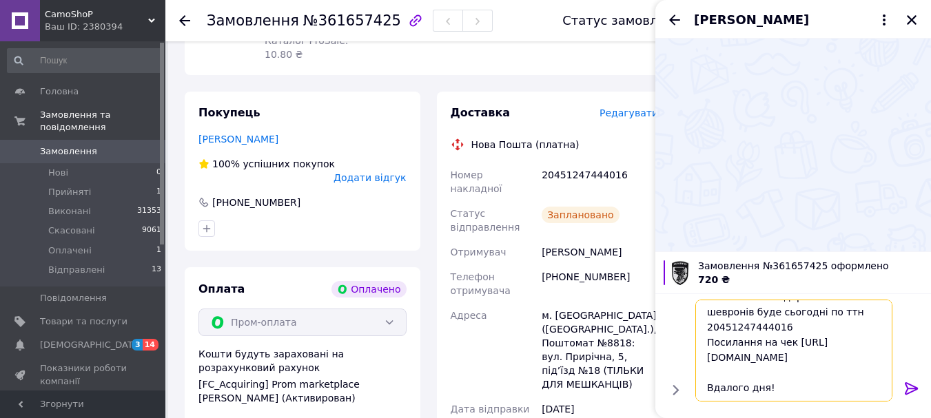
type textarea "Доброго дня! Дякуємо за замовлення! Відправлення шевронів буде сьогодні по ттн …"
click at [913, 387] on icon at bounding box center [911, 388] width 17 height 17
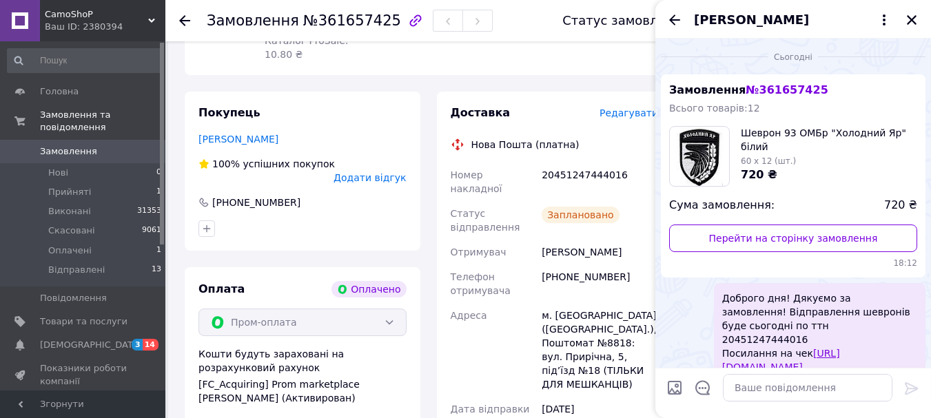
scroll to position [0, 0]
click at [909, 26] on button "Закрити" at bounding box center [911, 20] width 17 height 17
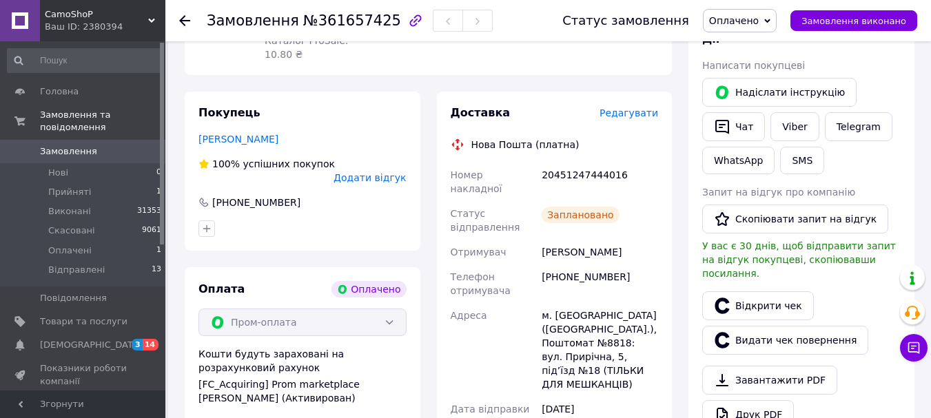
click at [777, 20] on span "Оплачено" at bounding box center [740, 20] width 74 height 23
click at [763, 110] on li "Відправлені" at bounding box center [739, 110] width 72 height 21
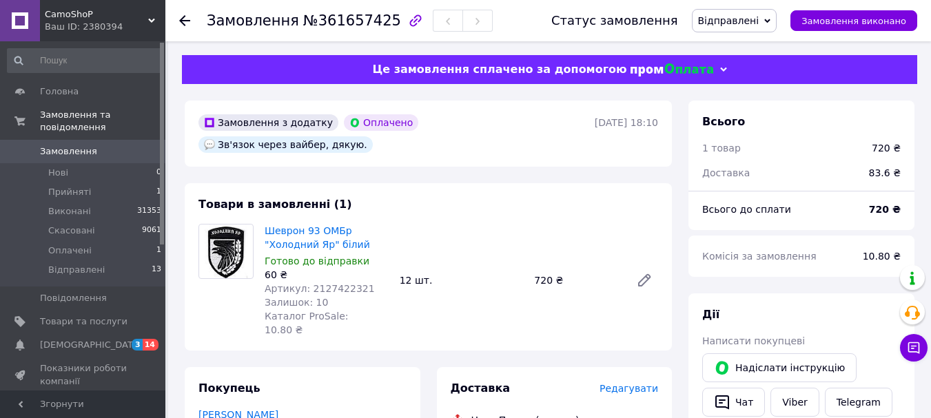
drag, startPoint x: 467, startPoint y: 196, endPoint x: 444, endPoint y: 189, distance: 23.8
click at [468, 196] on div "Товари в замовленні (1) Шеврон 93 ОМБр "Холодний Яр" білий Готово до відправки …" at bounding box center [428, 266] width 487 height 167
